Goal: Find specific page/section: Find specific page/section

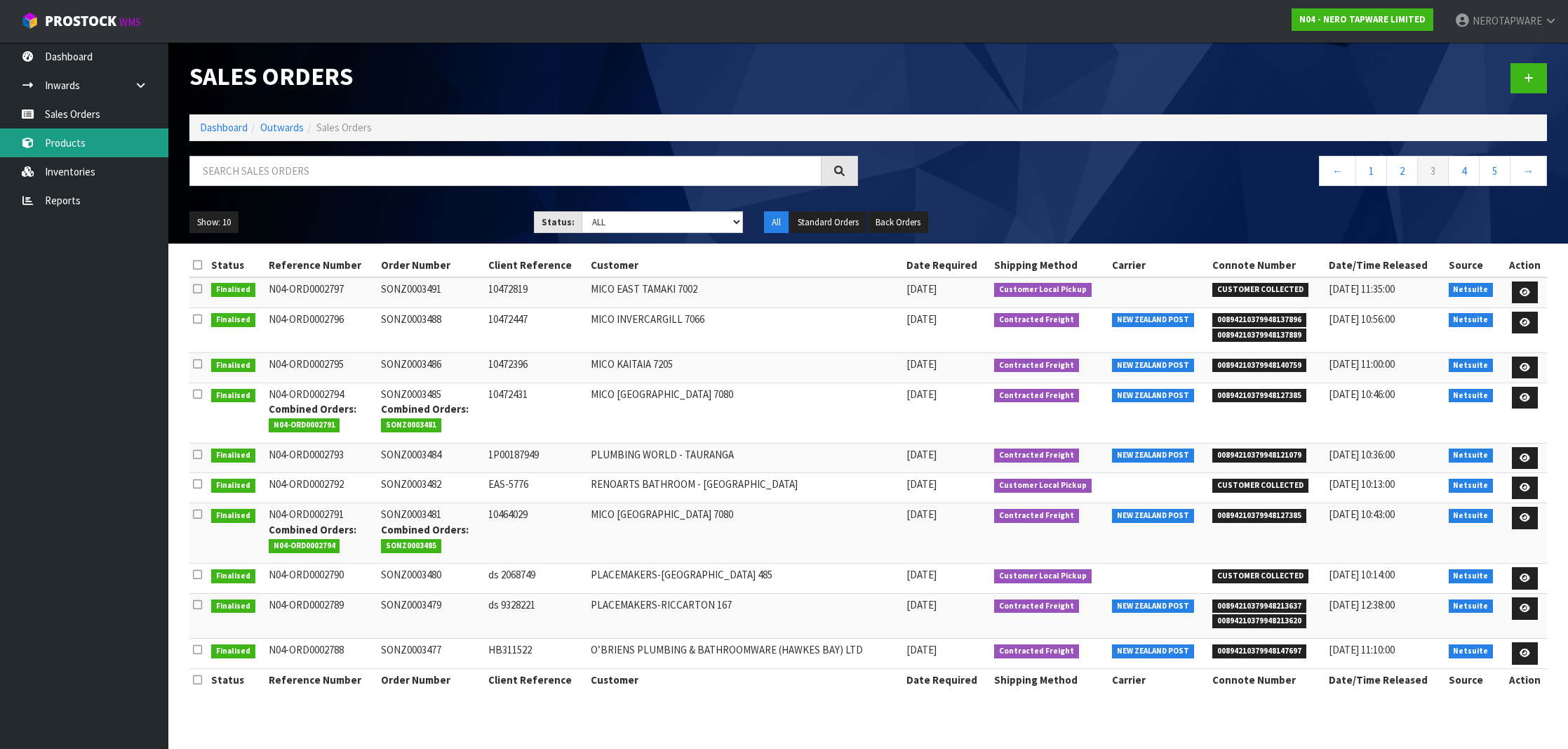
click at [86, 153] on link "Products" at bounding box center [84, 142] width 168 height 29
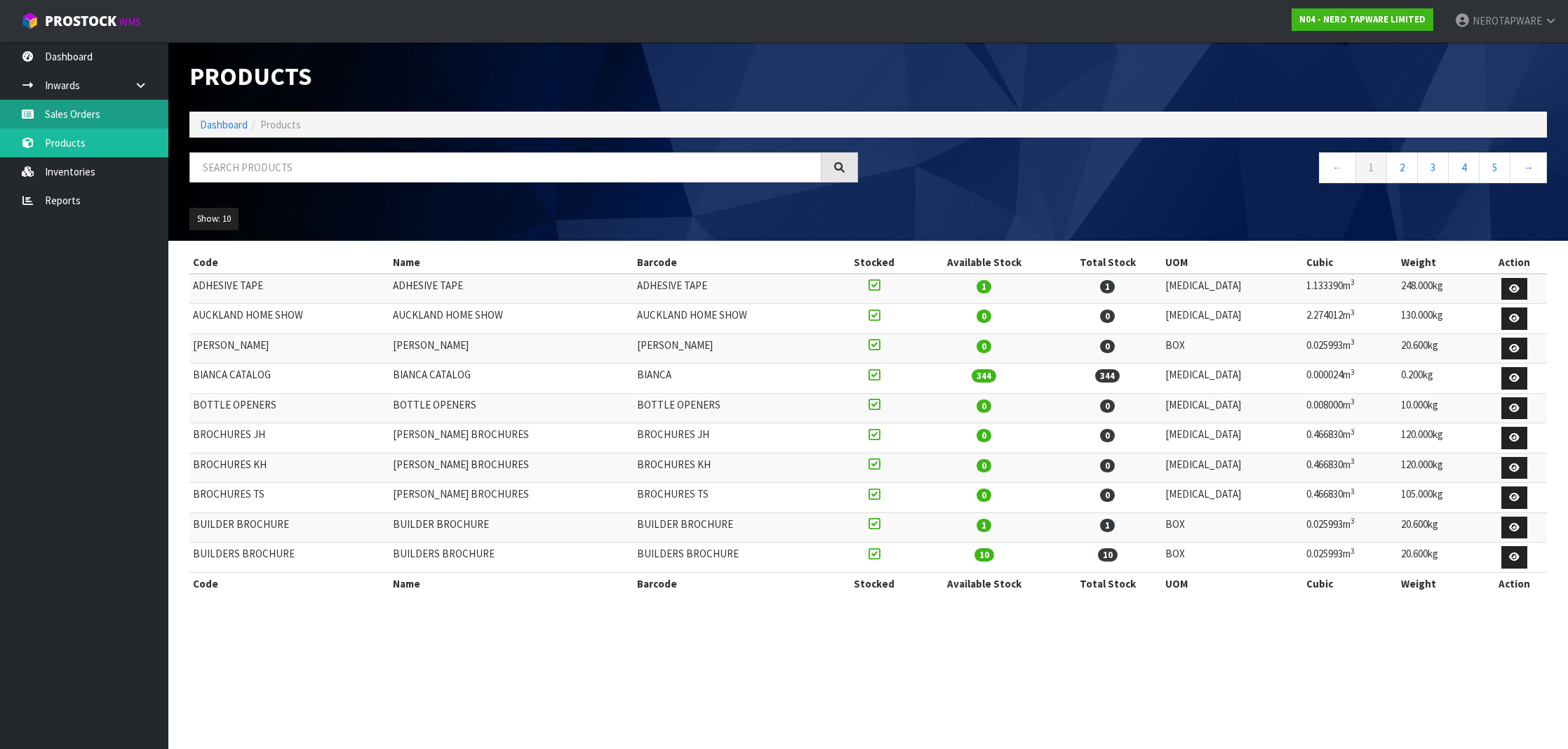
scroll to position [1, -1]
click at [109, 119] on link "Sales Orders" at bounding box center [84, 114] width 168 height 29
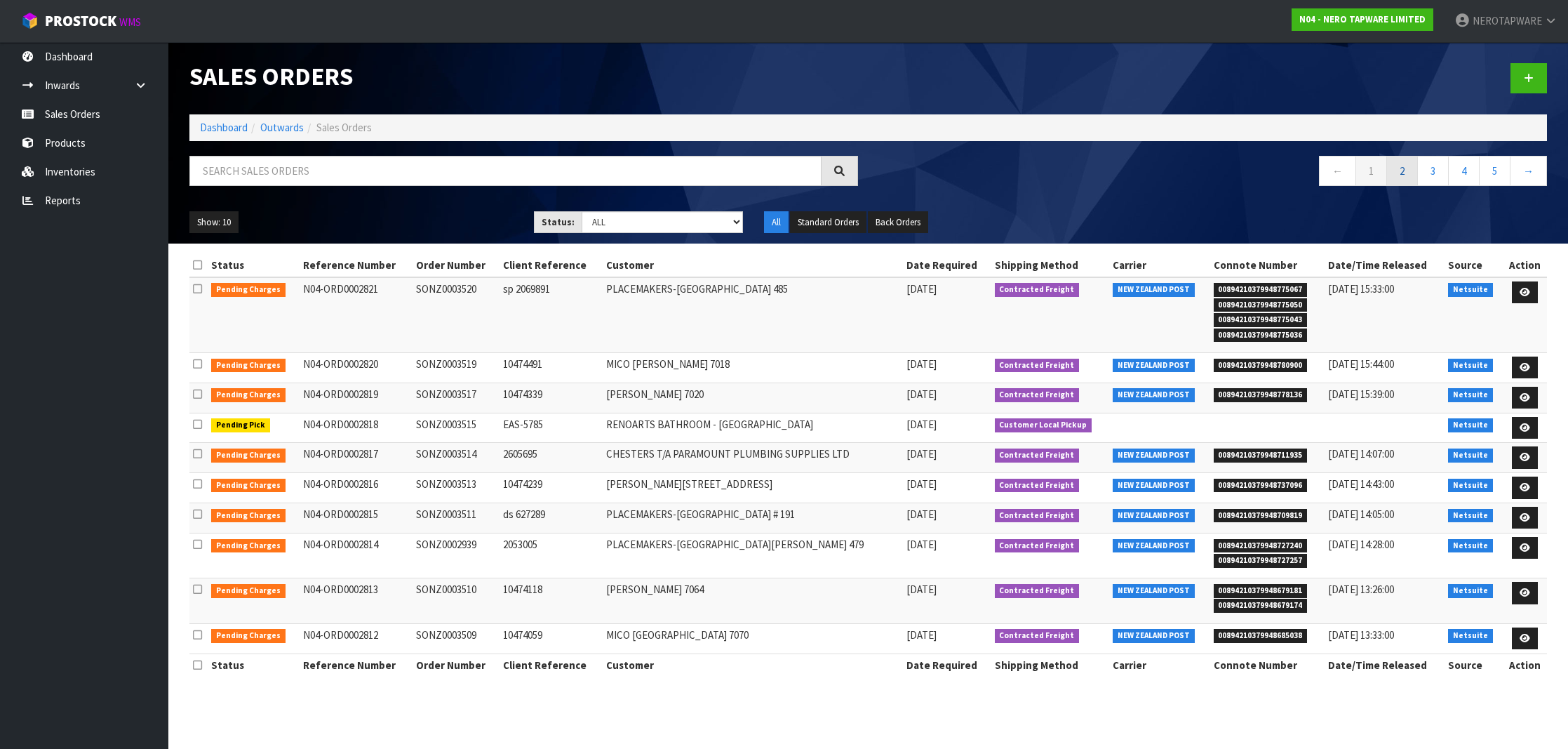
click at [1393, 181] on link "2" at bounding box center [1402, 171] width 32 height 30
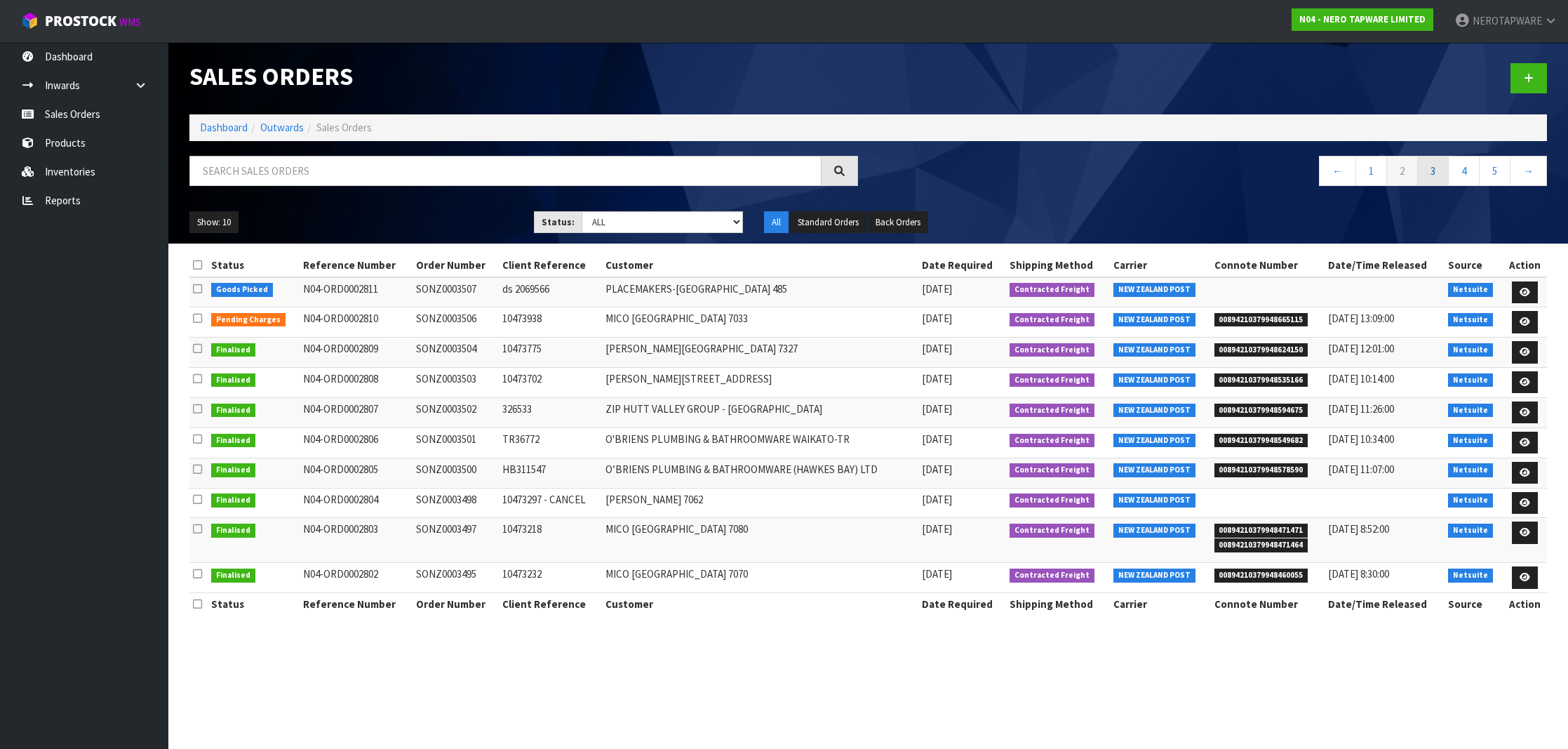
click at [1426, 175] on link "3" at bounding box center [1433, 171] width 32 height 30
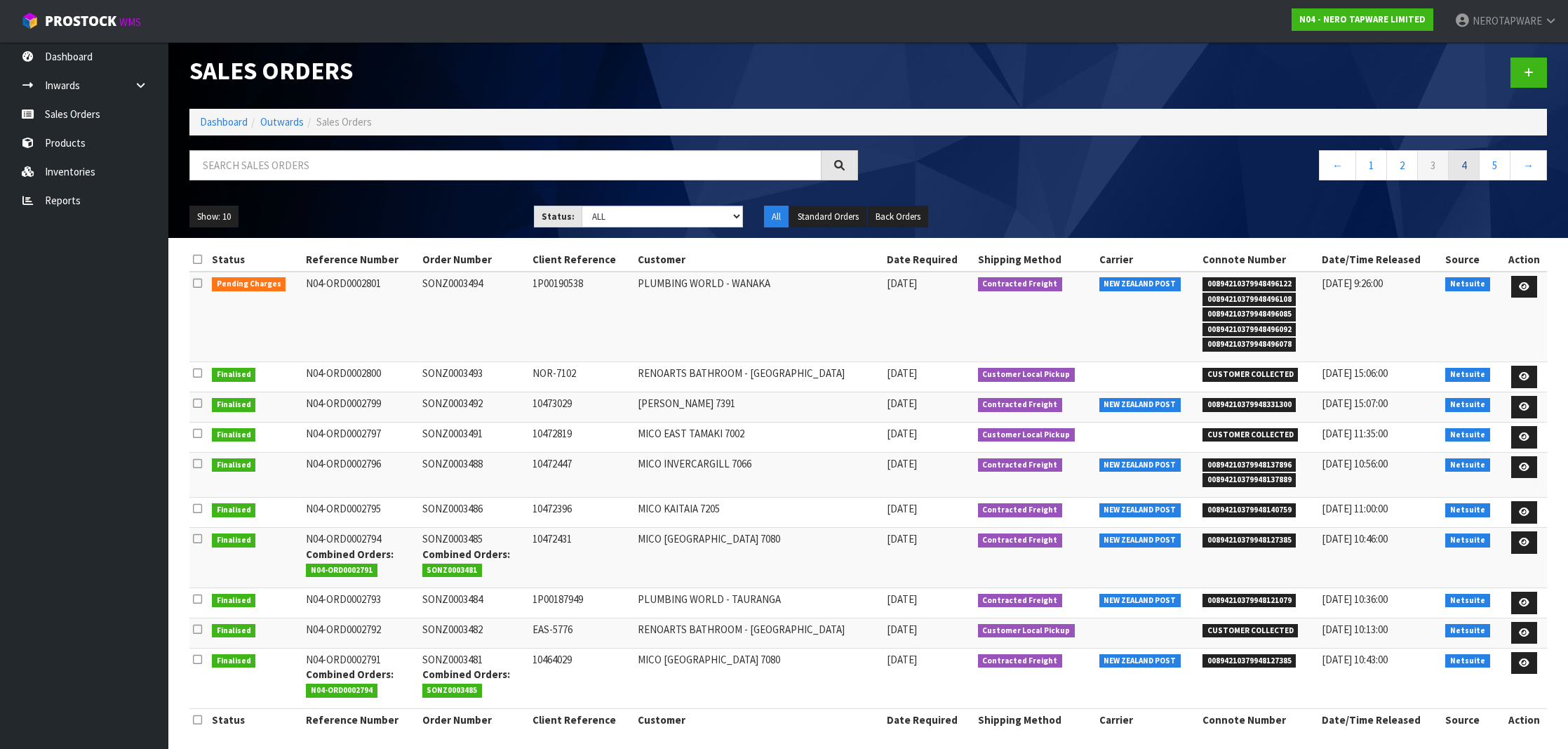
scroll to position [5, 0]
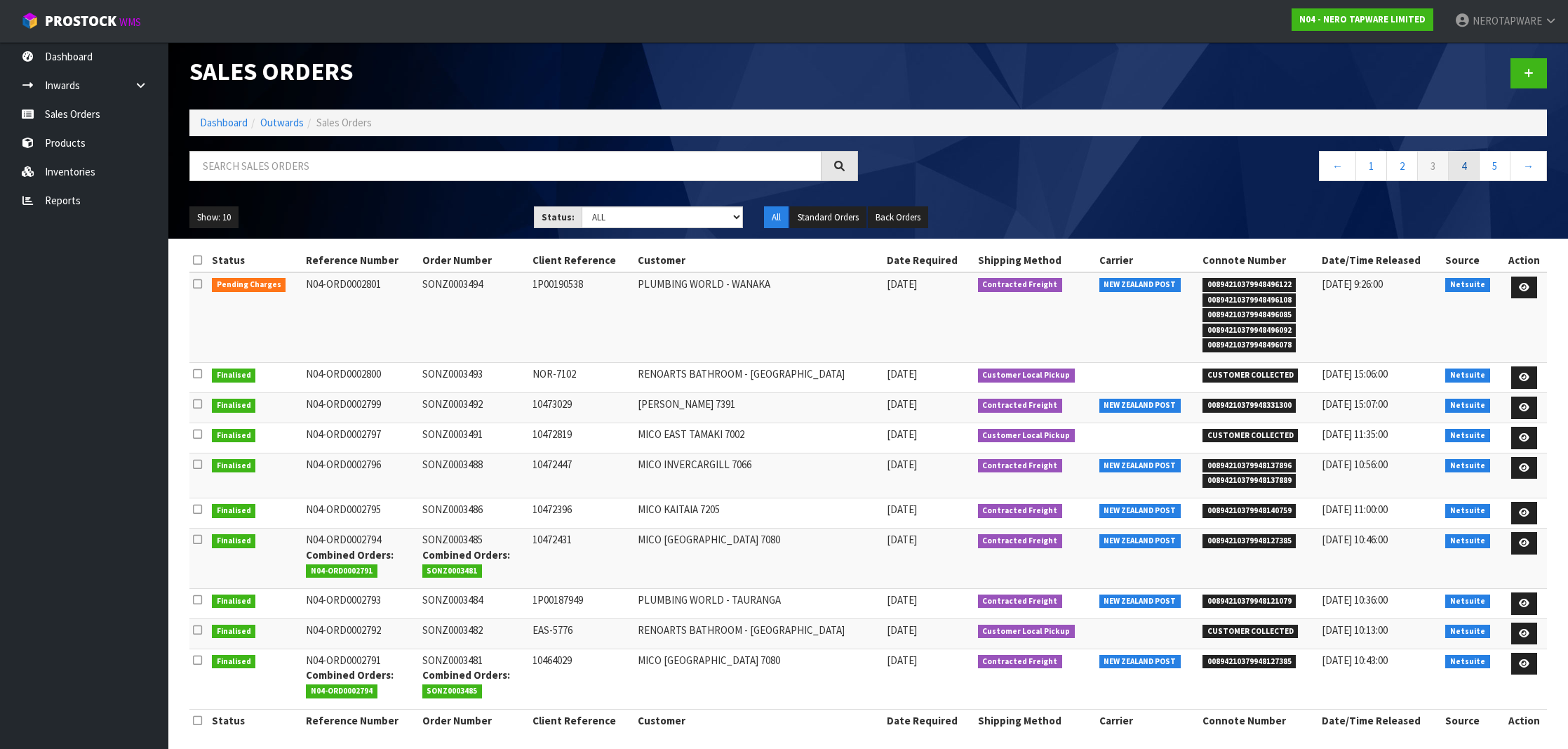
click at [1456, 171] on link "4" at bounding box center [1463, 166] width 32 height 30
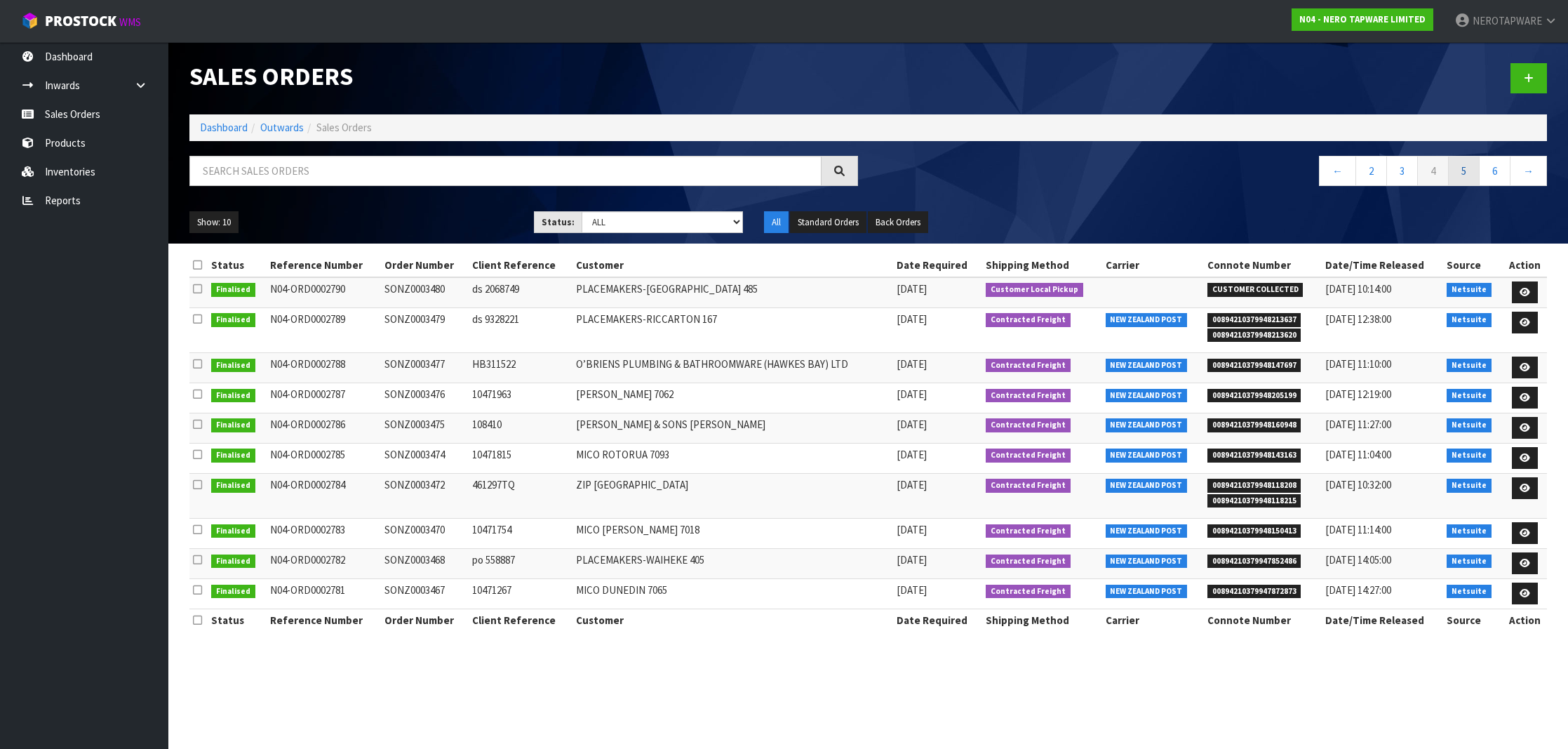
scroll to position [0, 0]
click at [1408, 171] on link "3" at bounding box center [1402, 171] width 32 height 30
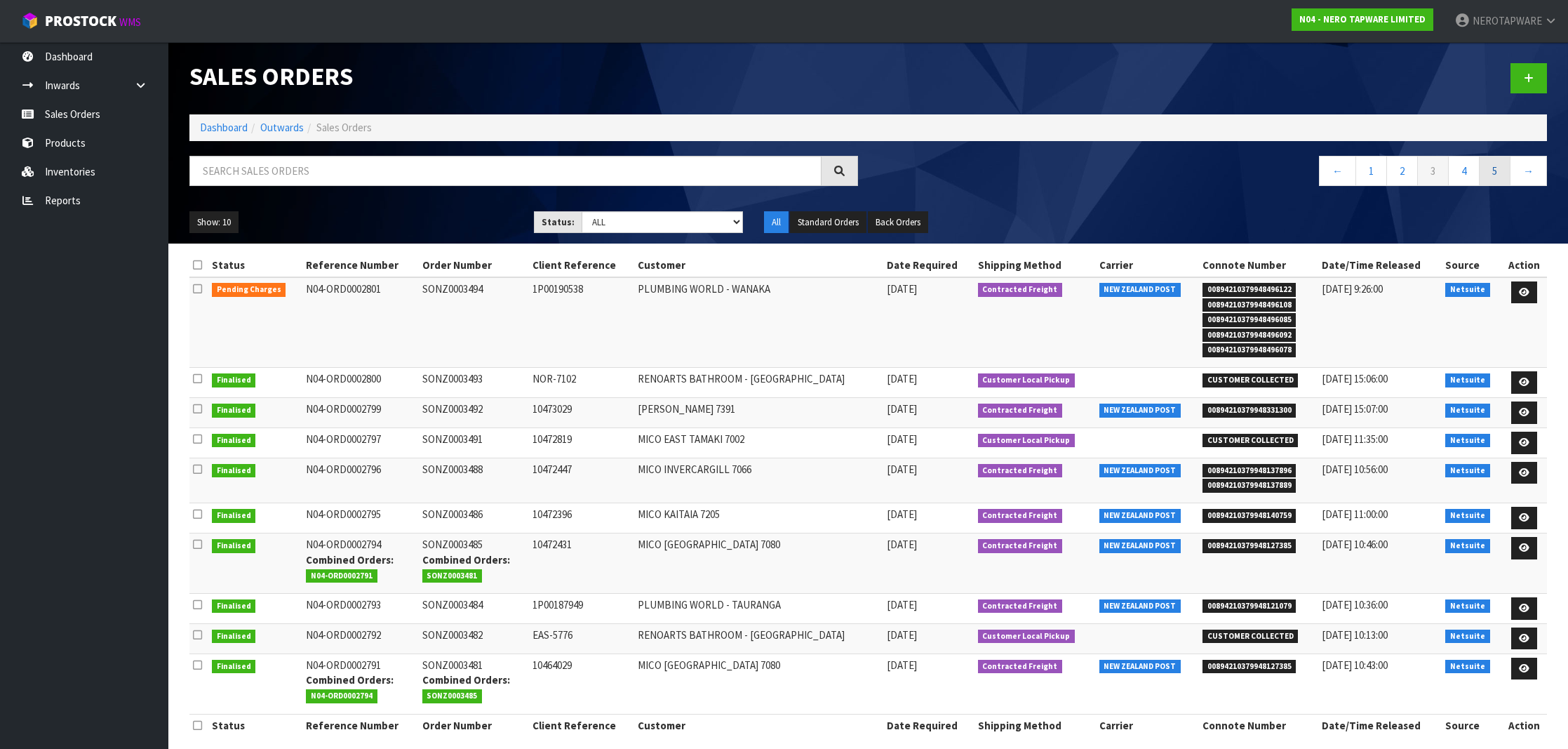
click at [1485, 168] on link "5" at bounding box center [1494, 171] width 32 height 30
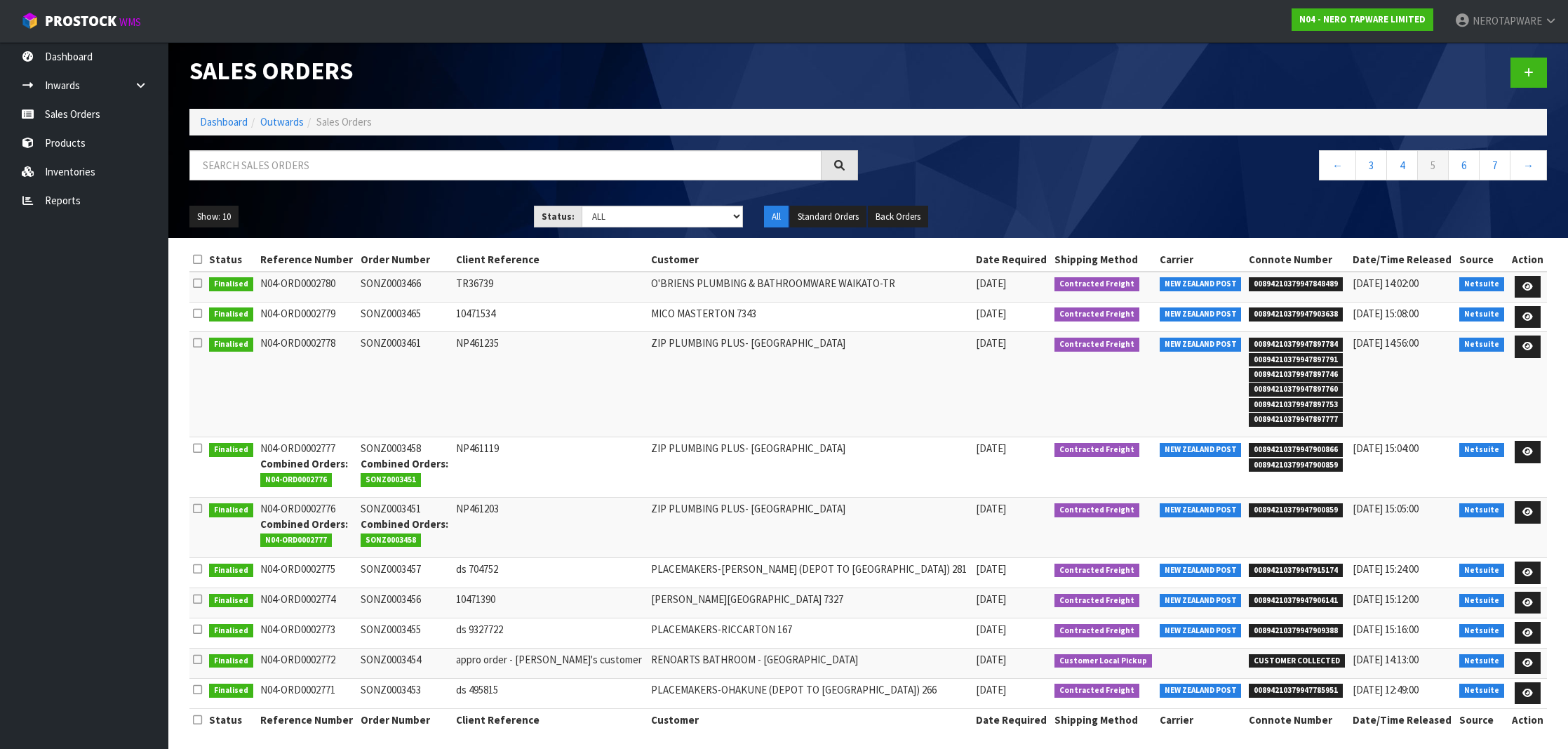
scroll to position [5, 0]
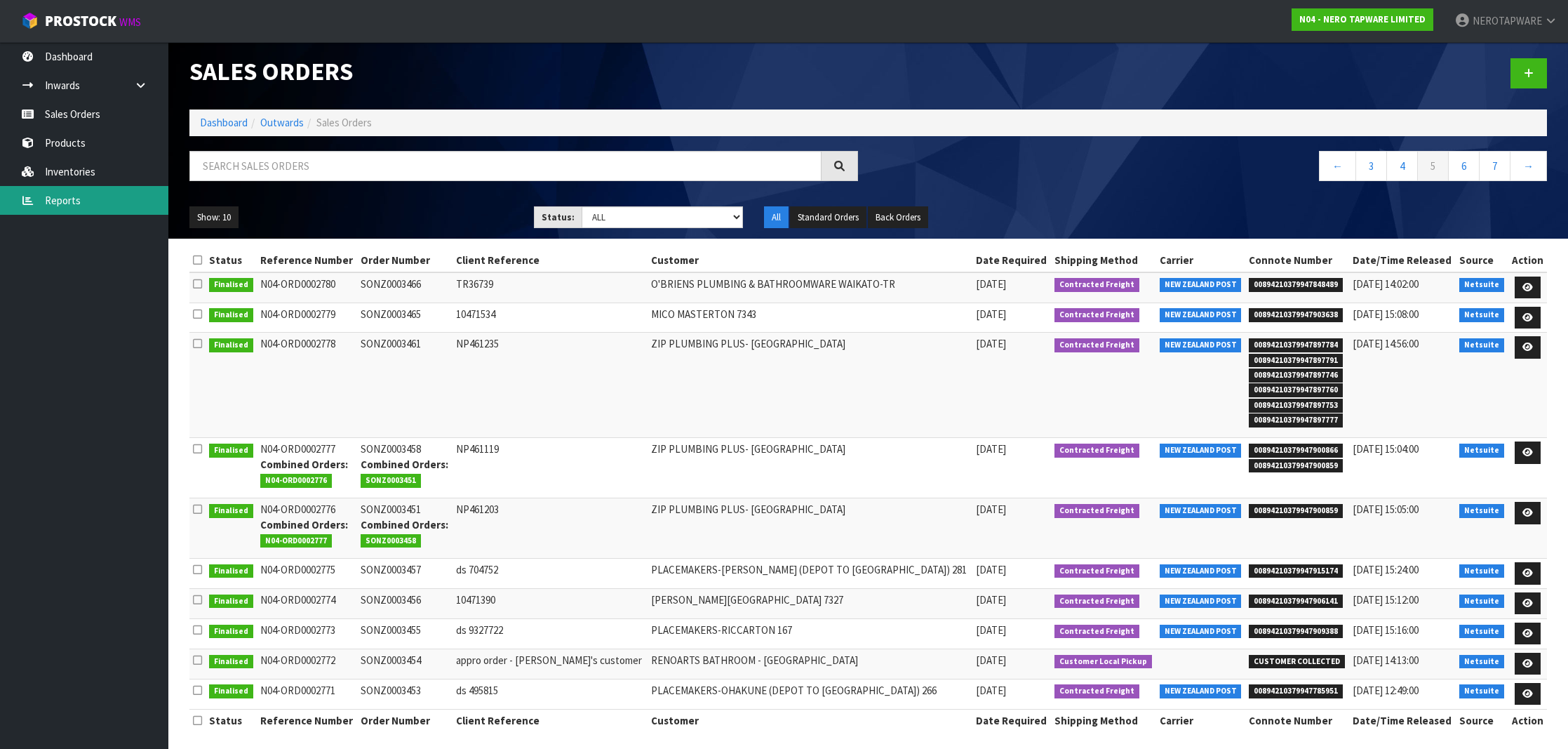
click at [81, 192] on link "Reports" at bounding box center [84, 200] width 168 height 29
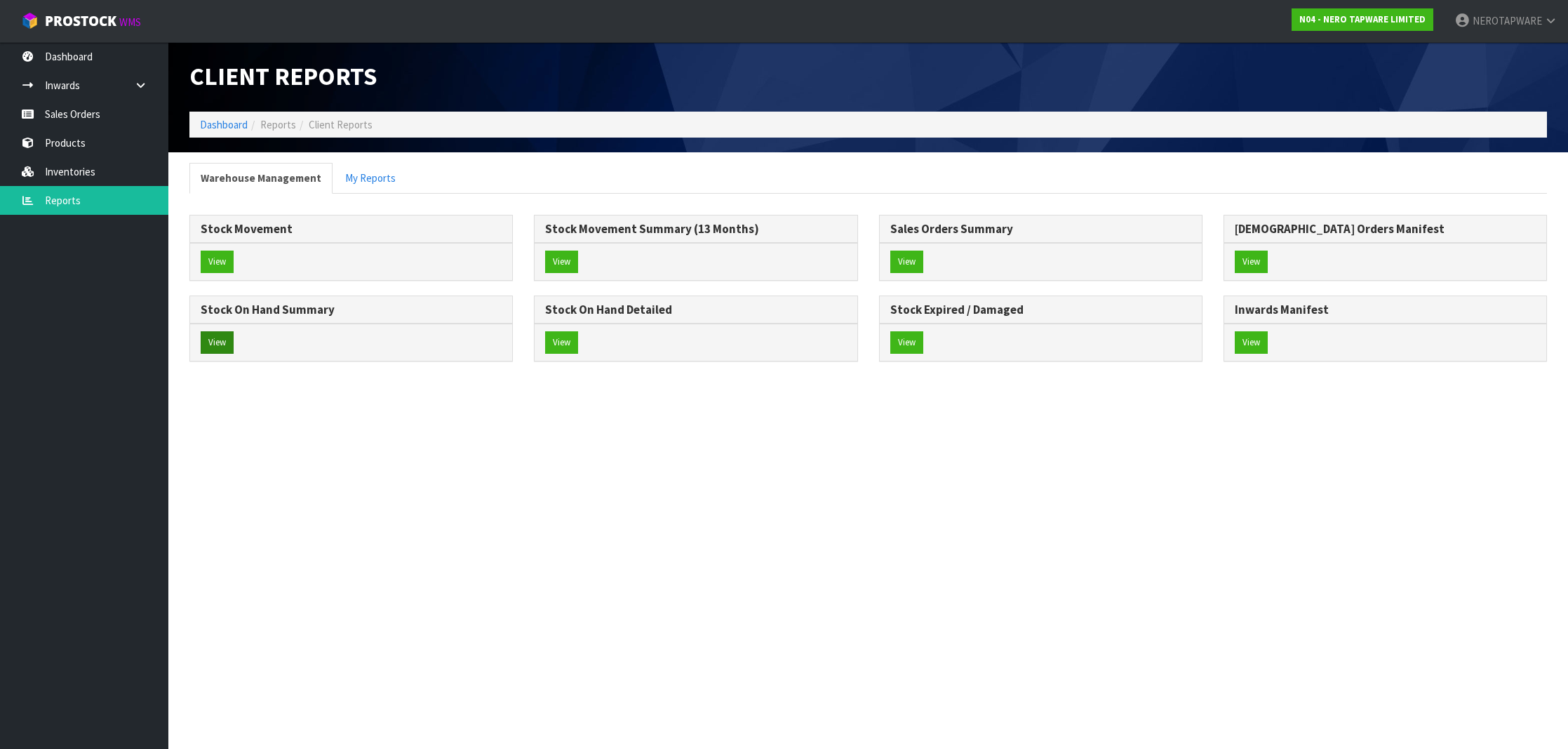
click at [220, 347] on button "View" at bounding box center [217, 343] width 33 height 22
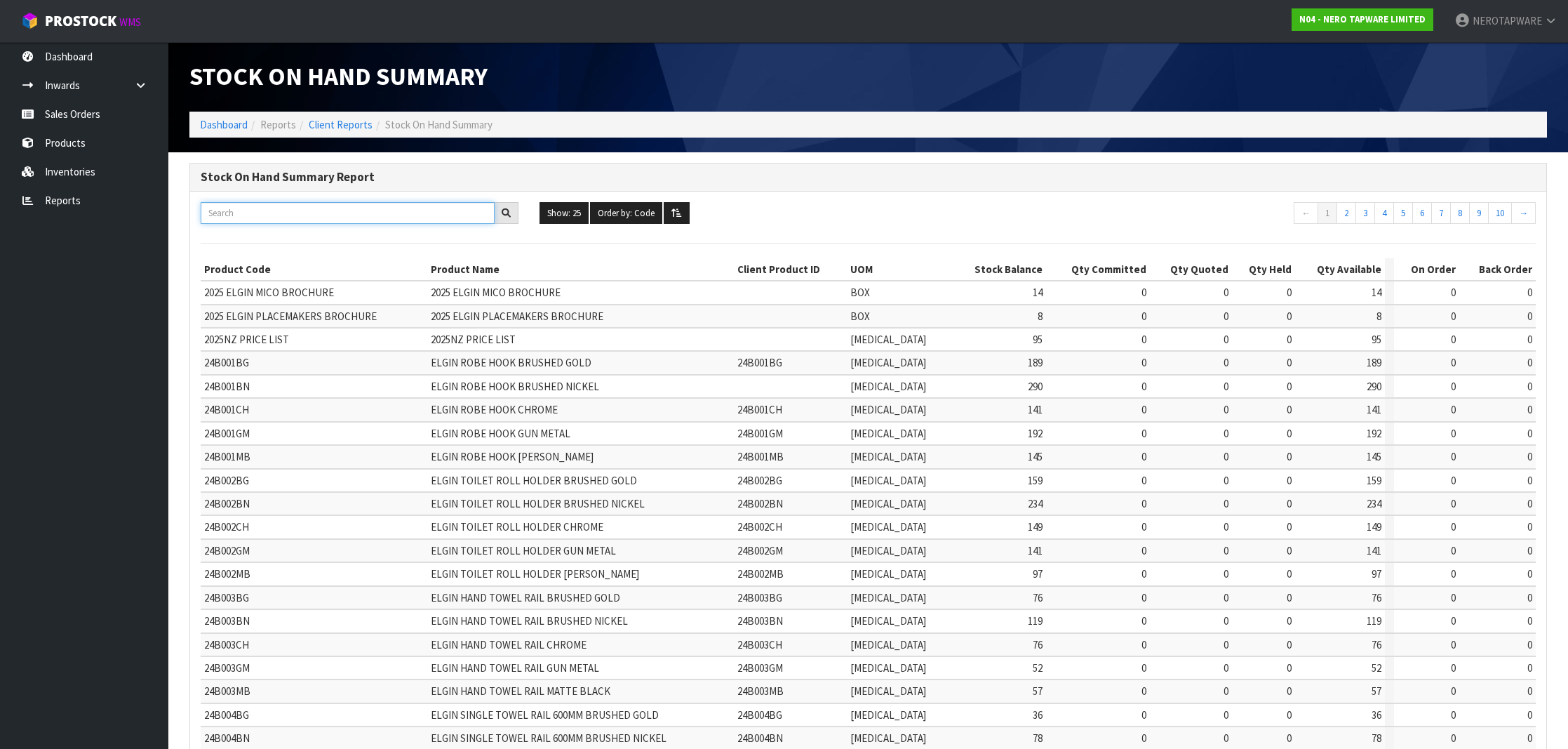
click at [360, 209] on input "text" at bounding box center [347, 213] width 294 height 22
paste input "NR211703BCH"
type input "NR211703BCH"
